Goal: Task Accomplishment & Management: Complete application form

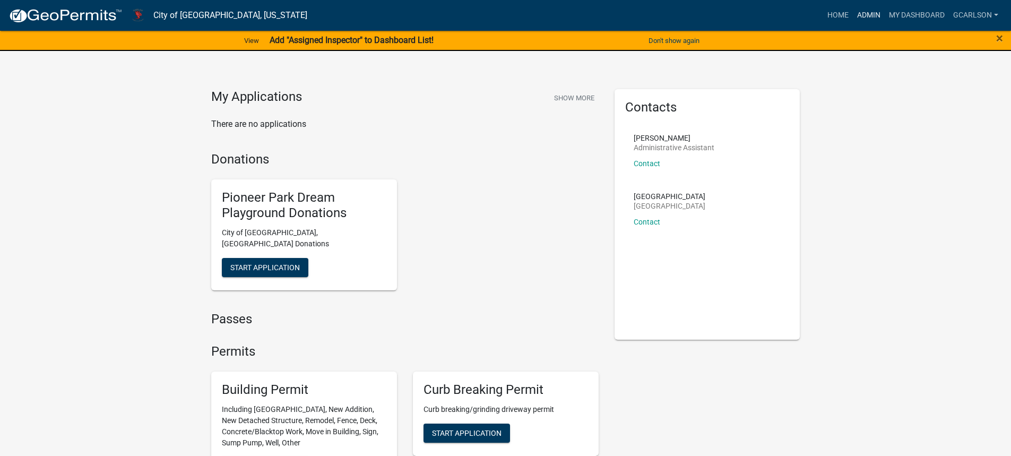
click at [866, 15] on link "Admin" at bounding box center [869, 15] width 32 height 20
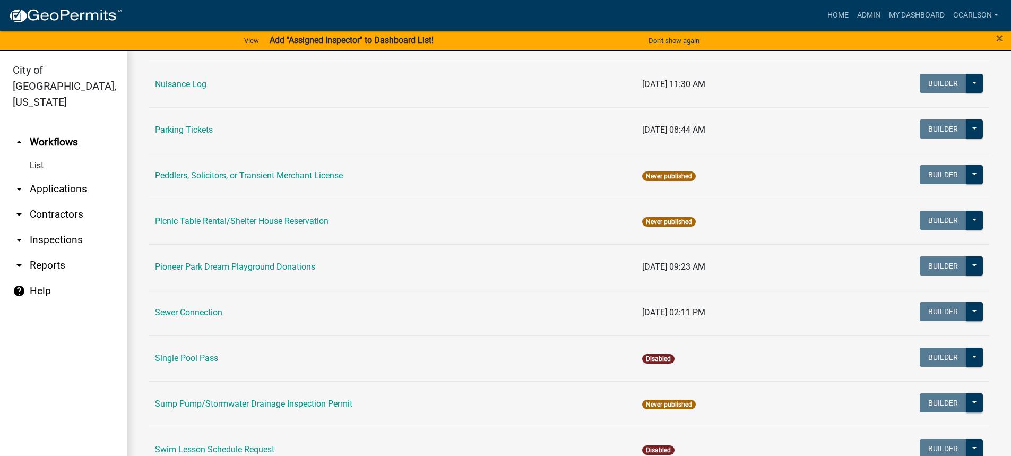
scroll to position [743, 0]
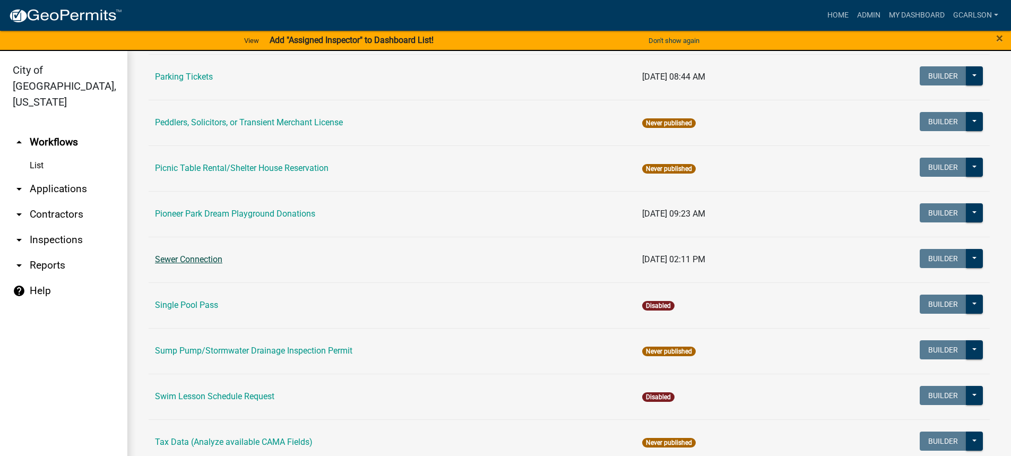
click at [207, 254] on link "Sewer Connection" at bounding box center [188, 259] width 67 height 10
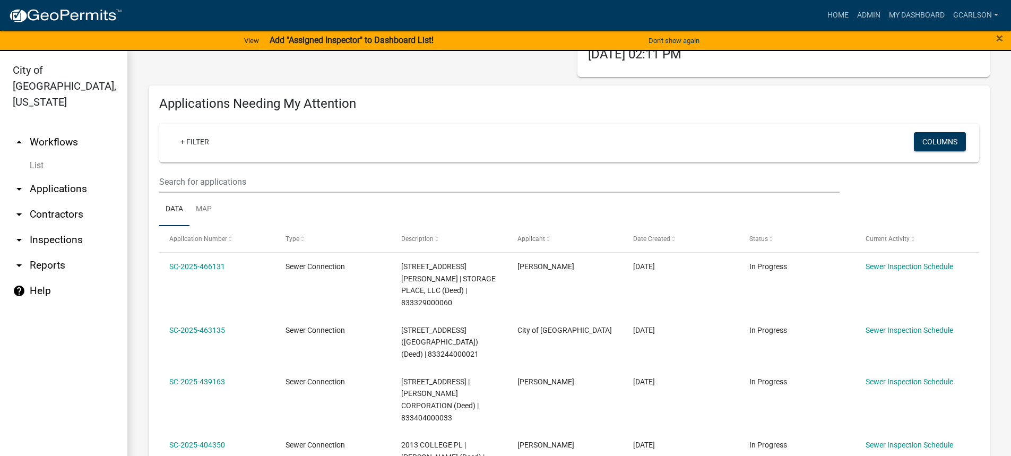
scroll to position [106, 0]
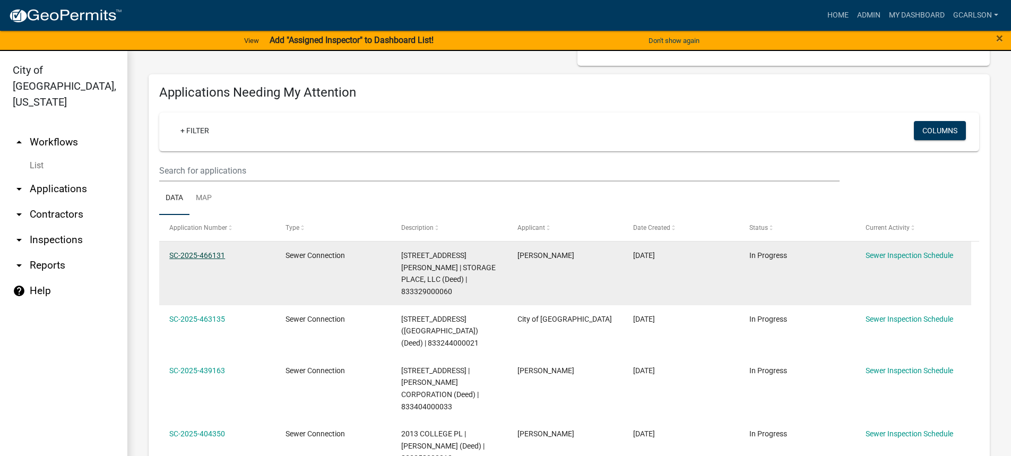
click at [213, 253] on link "SC-2025-466131" at bounding box center [197, 255] width 56 height 8
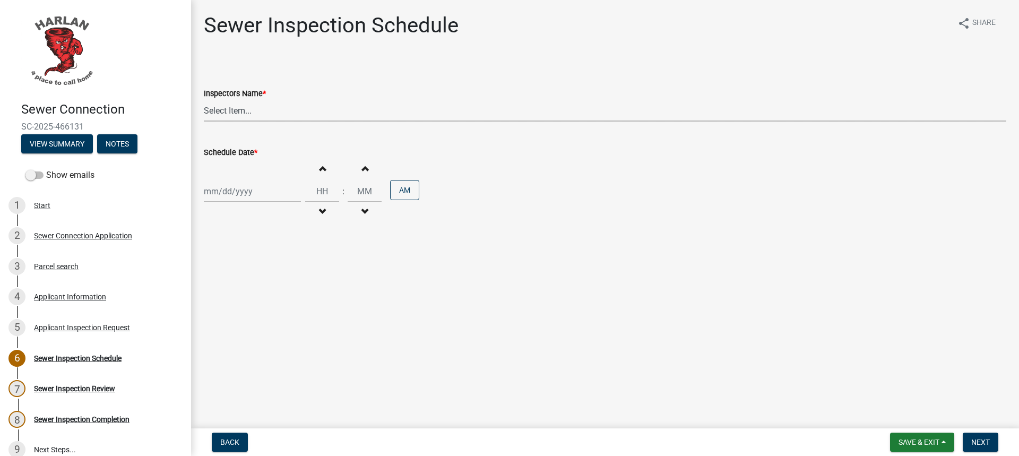
click at [234, 116] on select "Select Item... [PERSON_NAME] ([PERSON_NAME]) [PERSON_NAME] ([PERSON_NAME]) [PER…" at bounding box center [605, 111] width 802 height 22
select select "4d687462-b2d6-4c25-b9b1-7d442cf21ea8"
click at [204, 100] on select "Select Item... [PERSON_NAME] ([PERSON_NAME]) [PERSON_NAME] ([PERSON_NAME]) [PER…" at bounding box center [605, 111] width 802 height 22
select select "8"
select select "2025"
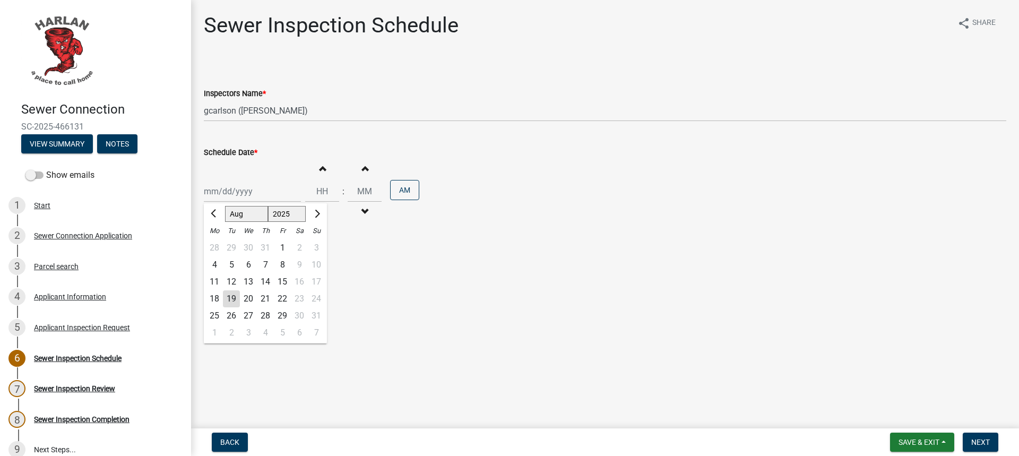
click at [222, 197] on div "[PERSON_NAME] Feb Mar Apr [PERSON_NAME][DATE] Oct Nov [DATE] 1526 1527 1528 152…" at bounding box center [252, 191] width 97 height 22
click at [282, 299] on div "22" at bounding box center [282, 298] width 17 height 17
type input "[DATE]"
click at [327, 194] on input "Hours" at bounding box center [322, 191] width 34 height 22
type input "01"
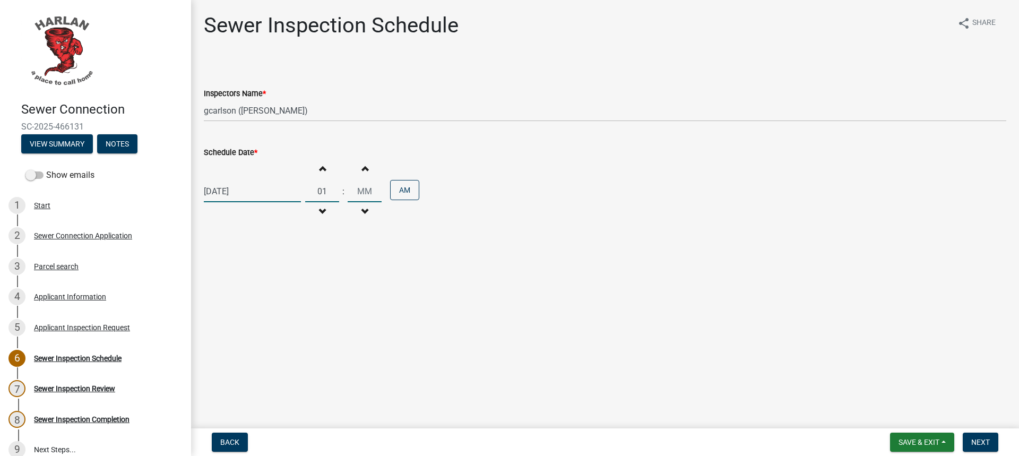
type input "00"
click at [357, 189] on input "00" at bounding box center [364, 191] width 34 height 22
click at [393, 188] on button "AM" at bounding box center [404, 190] width 29 height 20
click at [905, 443] on span "Save & Exit" at bounding box center [918, 442] width 41 height 8
click at [905, 415] on button "Save & Exit" at bounding box center [911, 414] width 85 height 25
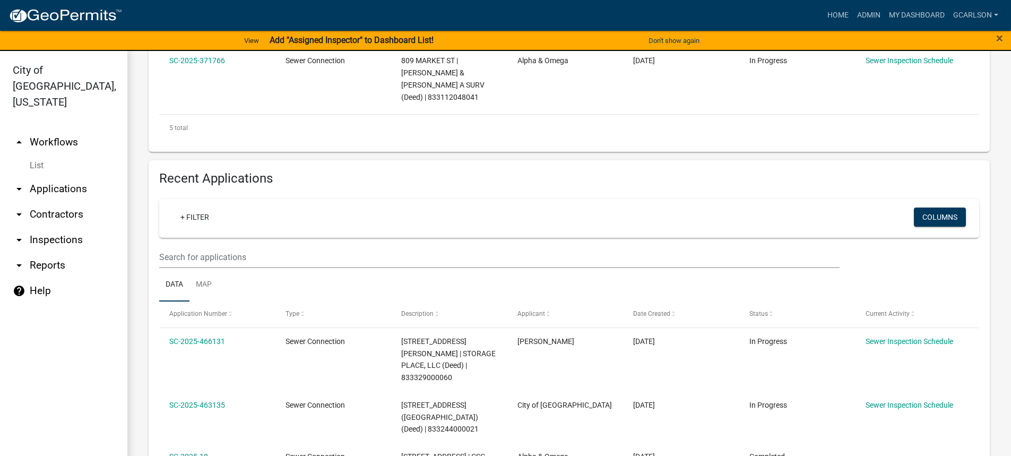
scroll to position [212, 0]
